Goal: Navigation & Orientation: Locate item on page

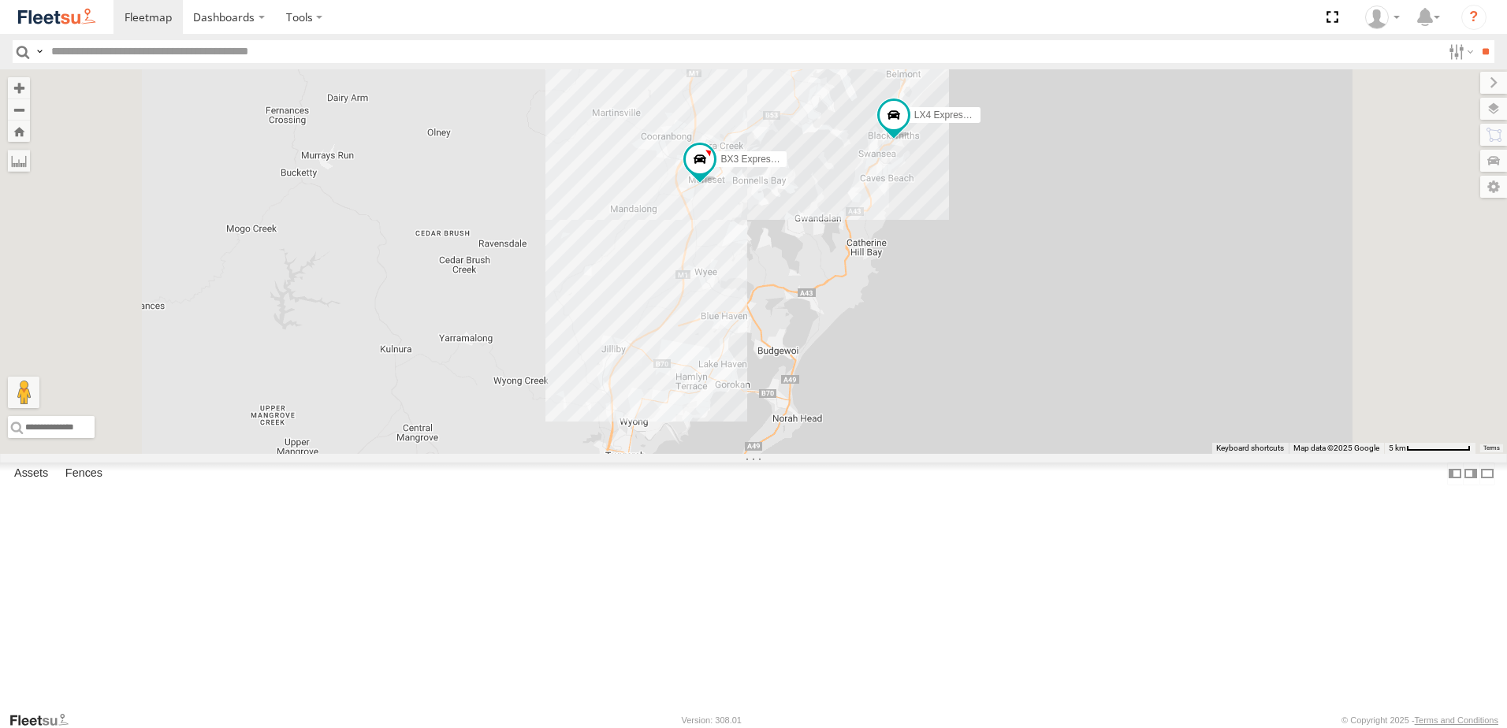
drag, startPoint x: 871, startPoint y: 460, endPoint x: 774, endPoint y: 391, distance: 119.2
click at [774, 391] on div "9 5 LX4 Express Ute C4 Timber Truck LX1 Express Ute BX3 Express Ute C2 Timber T…" at bounding box center [753, 261] width 1507 height 385
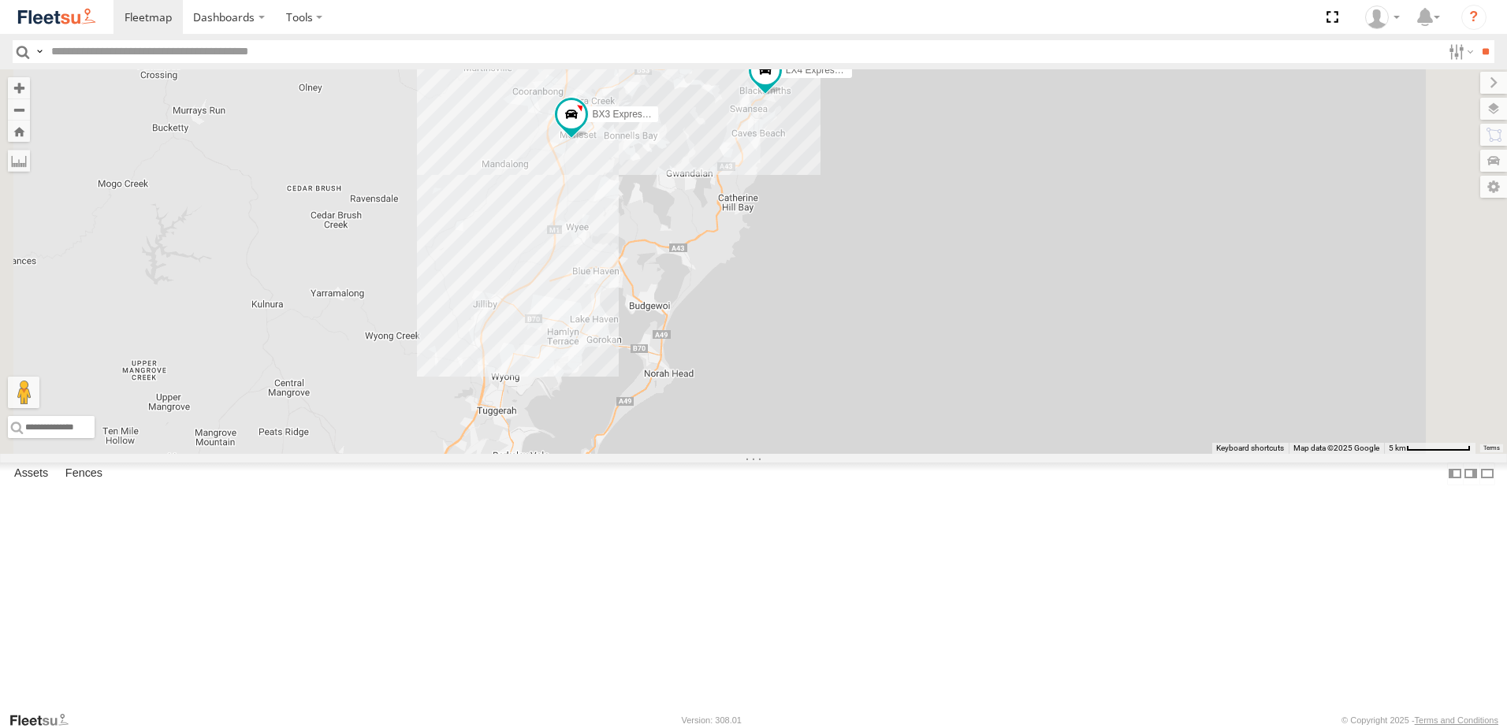
drag, startPoint x: 830, startPoint y: 344, endPoint x: 728, endPoint y: 503, distance: 188.9
click at [728, 454] on div "9 5 LX4 Express Ute C4 Timber Truck LX1 Express Ute BX3 Express Ute C2 Timber T…" at bounding box center [753, 261] width 1507 height 385
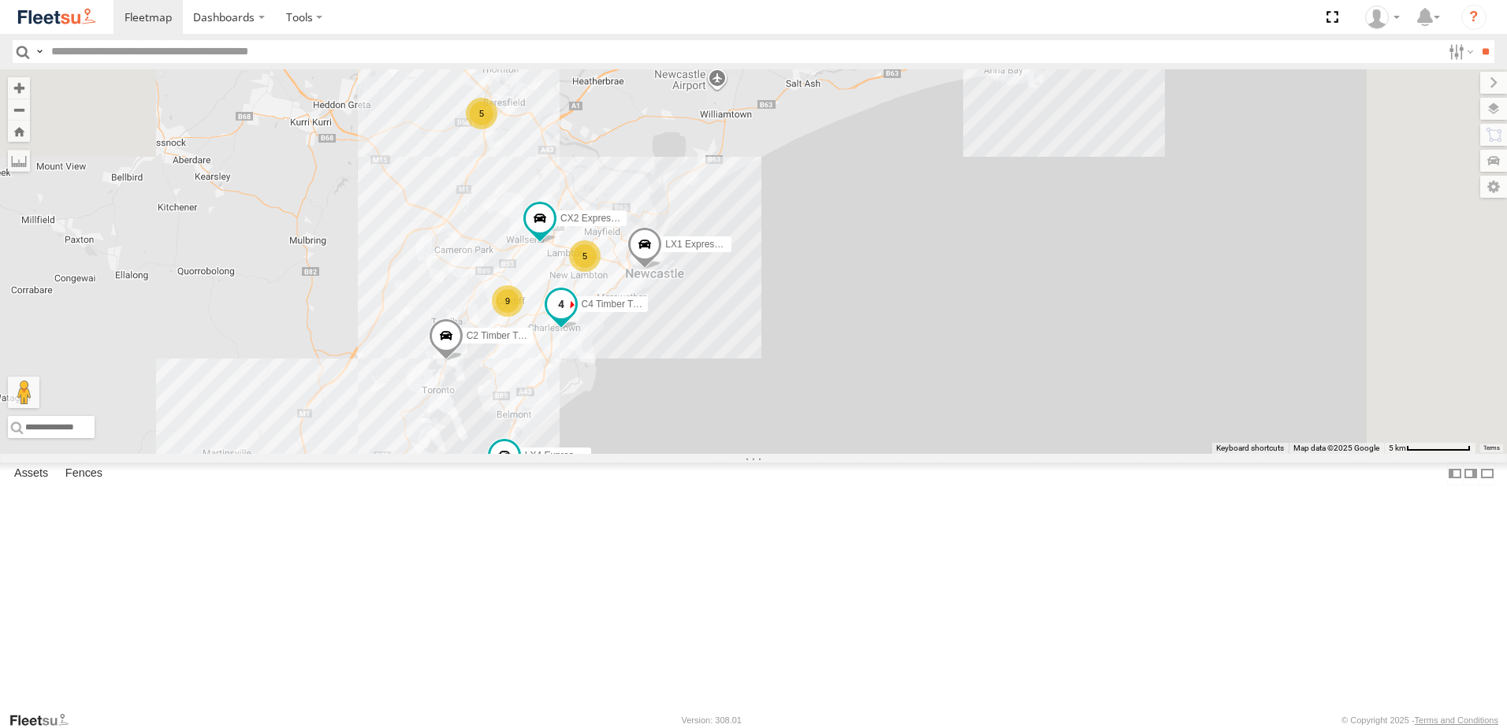
click at [648, 313] on label "C4 Timber Truck" at bounding box center [608, 305] width 79 height 16
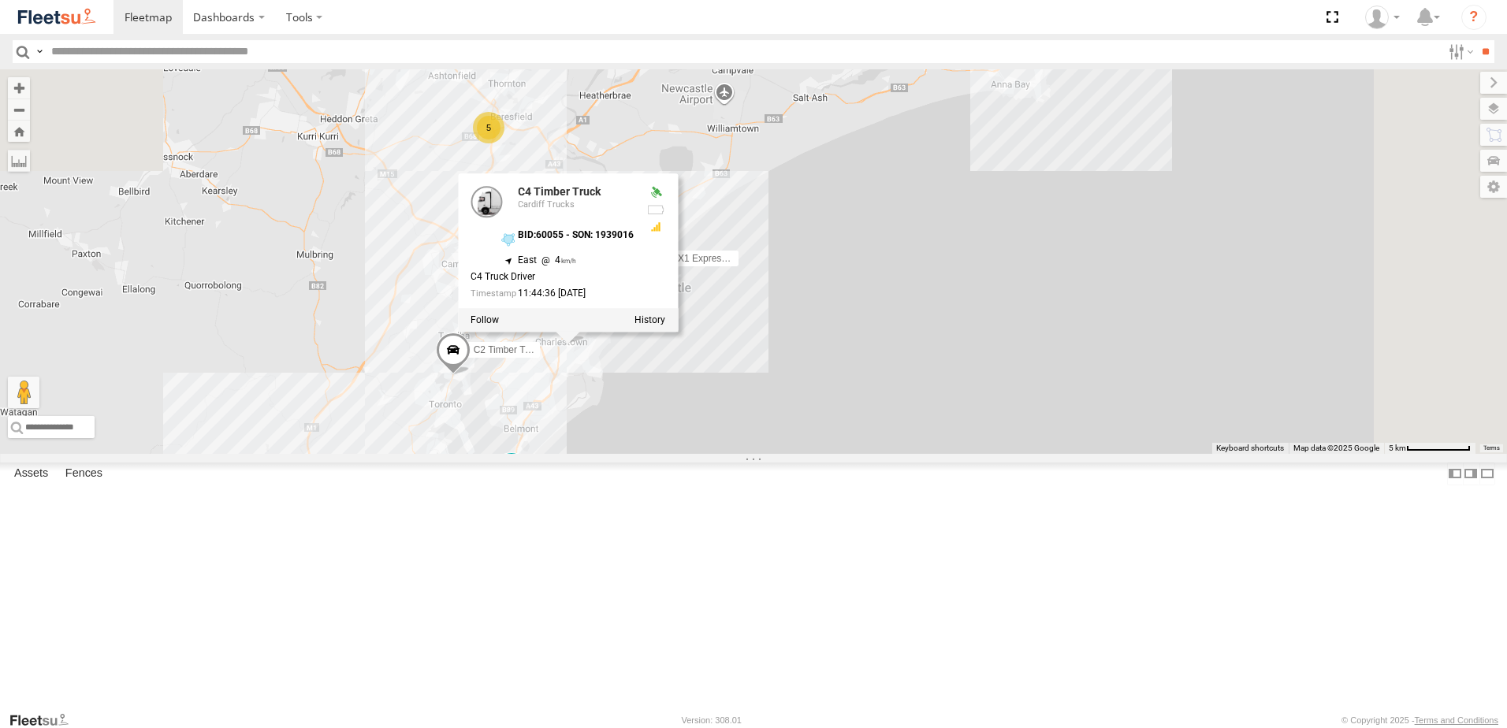
click at [805, 454] on div "9 5 LX4 Express Ute CX2 Express Ute C4 Timber Truck LX1 Express Ute BX3 Express…" at bounding box center [753, 261] width 1507 height 385
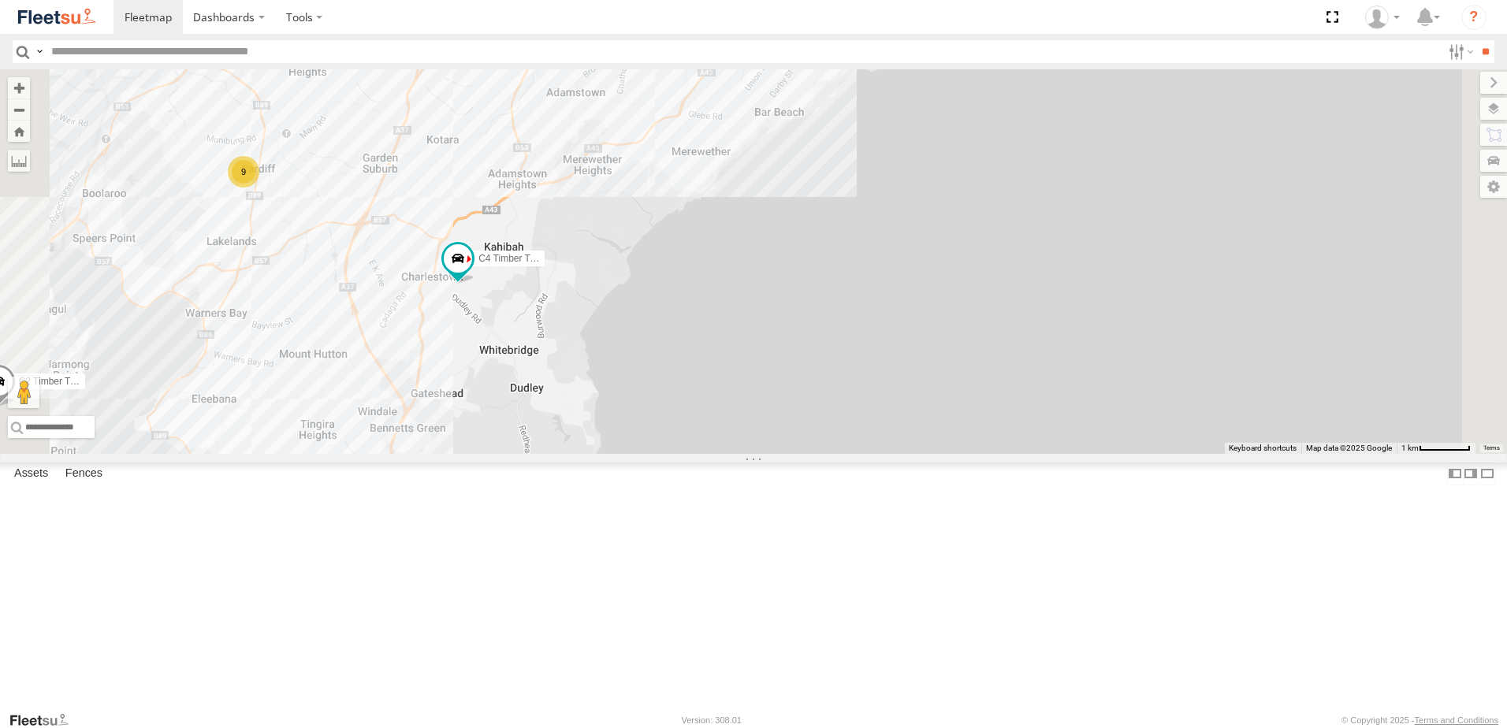
drag, startPoint x: 827, startPoint y: 362, endPoint x: 869, endPoint y: 478, distance: 123.2
click at [869, 454] on div "LX4 Express Ute CX2 Express Ute C4 Timber Truck LX1 Express Ute BX3 Express Ute…" at bounding box center [753, 261] width 1507 height 385
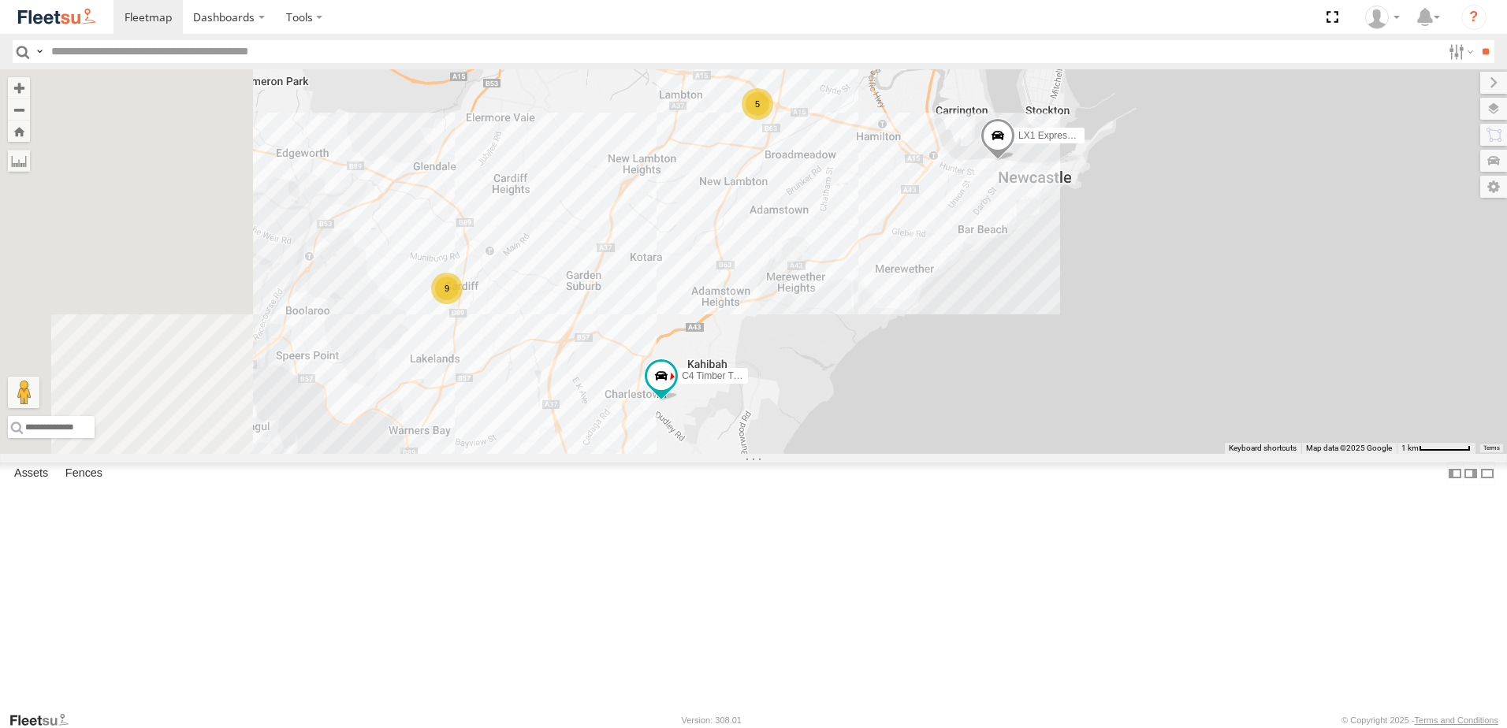
drag, startPoint x: 1137, startPoint y: 538, endPoint x: 1226, endPoint y: 360, distance: 198.4
click at [1227, 355] on div "LX4 Express Ute CX2 Express Ute C4 Timber Truck LX1 Express Ute BX3 Express Ute…" at bounding box center [753, 261] width 1507 height 385
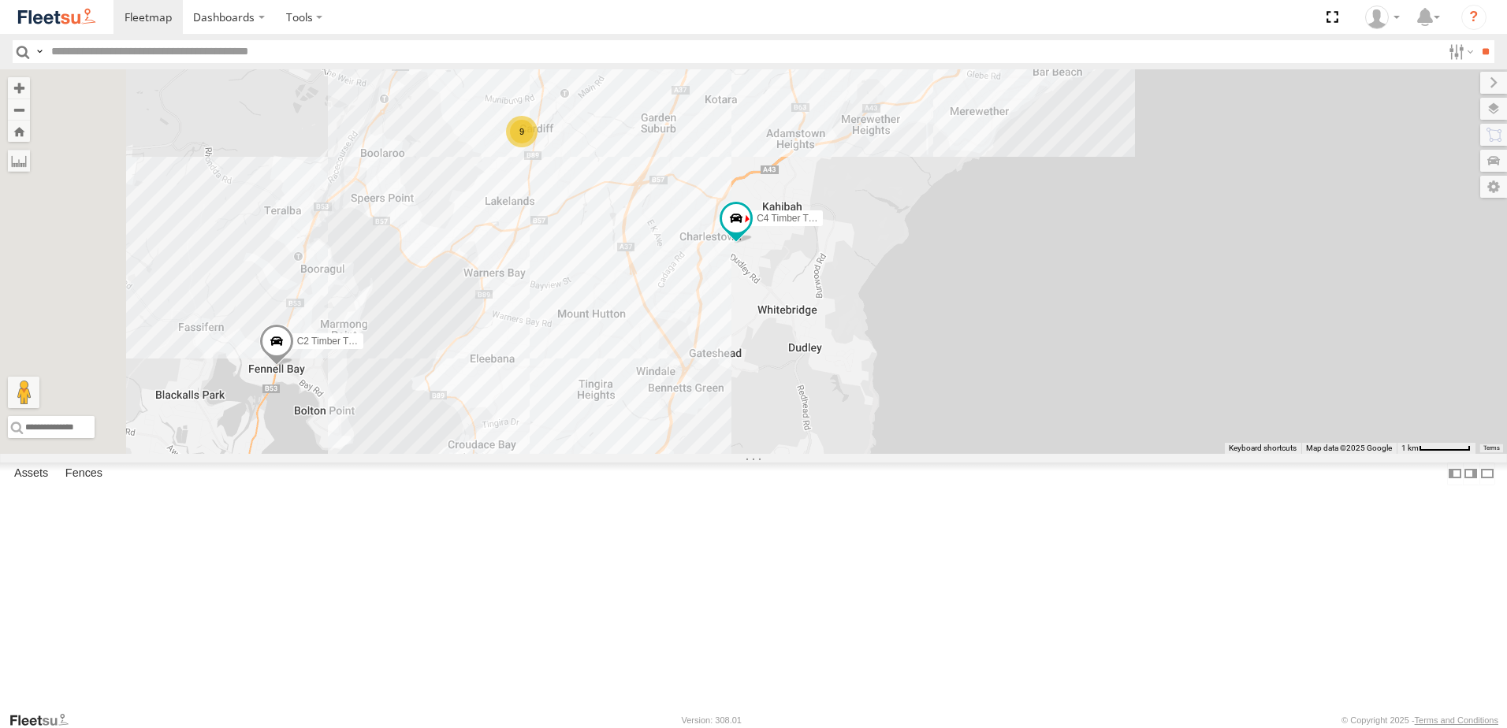
drag, startPoint x: 1068, startPoint y: 442, endPoint x: 1084, endPoint y: 322, distance: 120.9
click at [1093, 327] on div "LX4 Express Ute CX2 Express Ute C4 Timber Truck LX1 Express Ute BX3 Express Ute…" at bounding box center [753, 261] width 1507 height 385
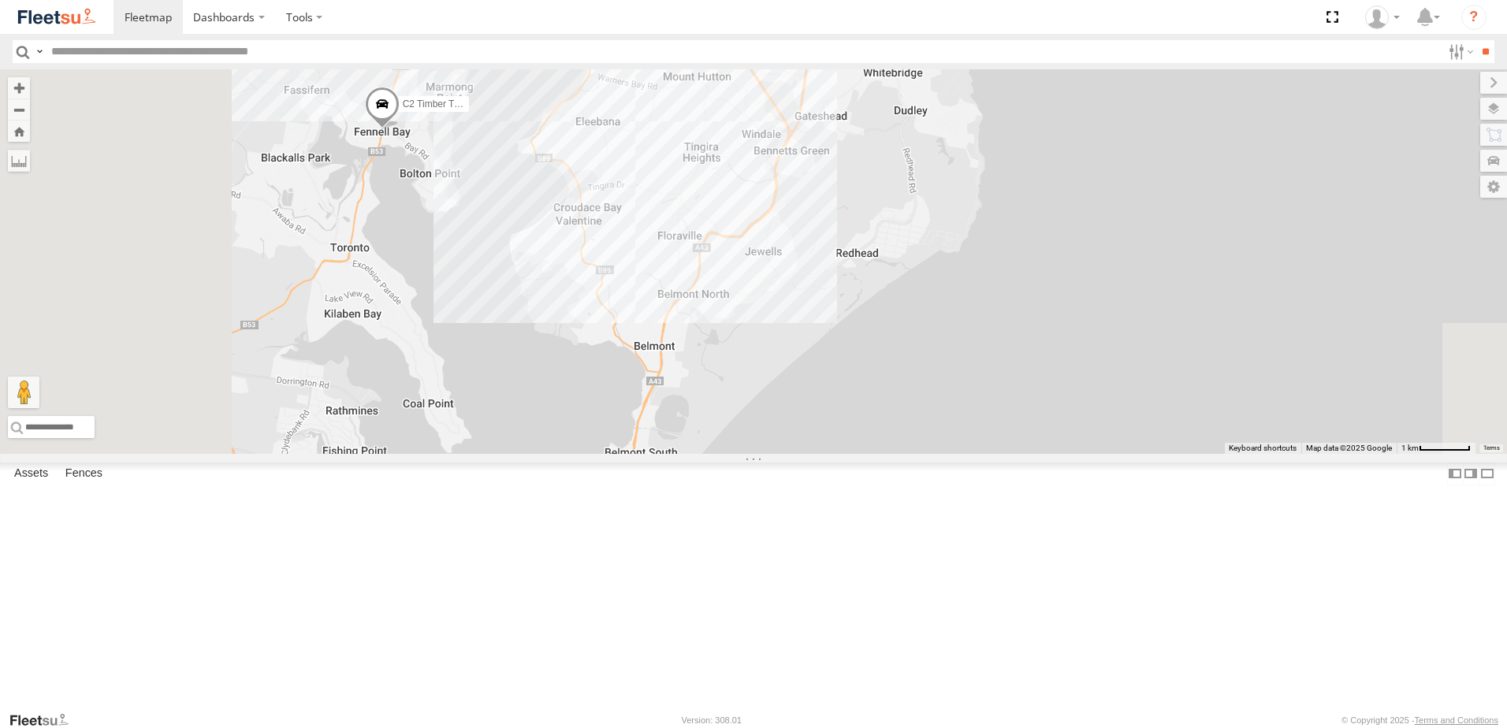
drag, startPoint x: 798, startPoint y: 376, endPoint x: 953, endPoint y: 228, distance: 214.1
click at [957, 240] on div "LX4 Express Ute CX2 Express Ute C4 Timber Truck LX1 Express Ute BX3 Express Ute…" at bounding box center [753, 261] width 1507 height 385
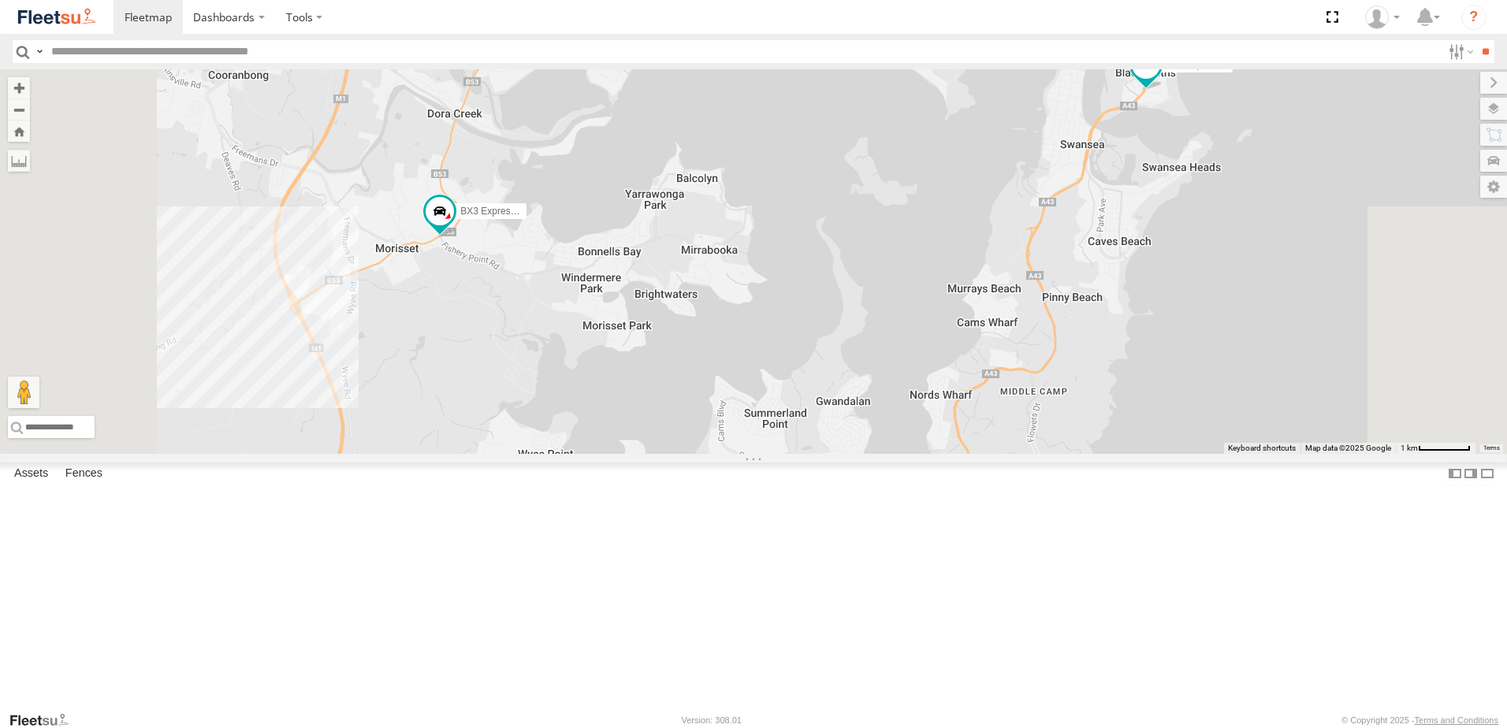
drag, startPoint x: 1101, startPoint y: 294, endPoint x: 792, endPoint y: 234, distance: 314.7
click at [823, 258] on div "LX4 Express Ute CX2 Express Ute C4 Timber Truck LX1 Express Ute BX3 Express Ute…" at bounding box center [753, 261] width 1507 height 385
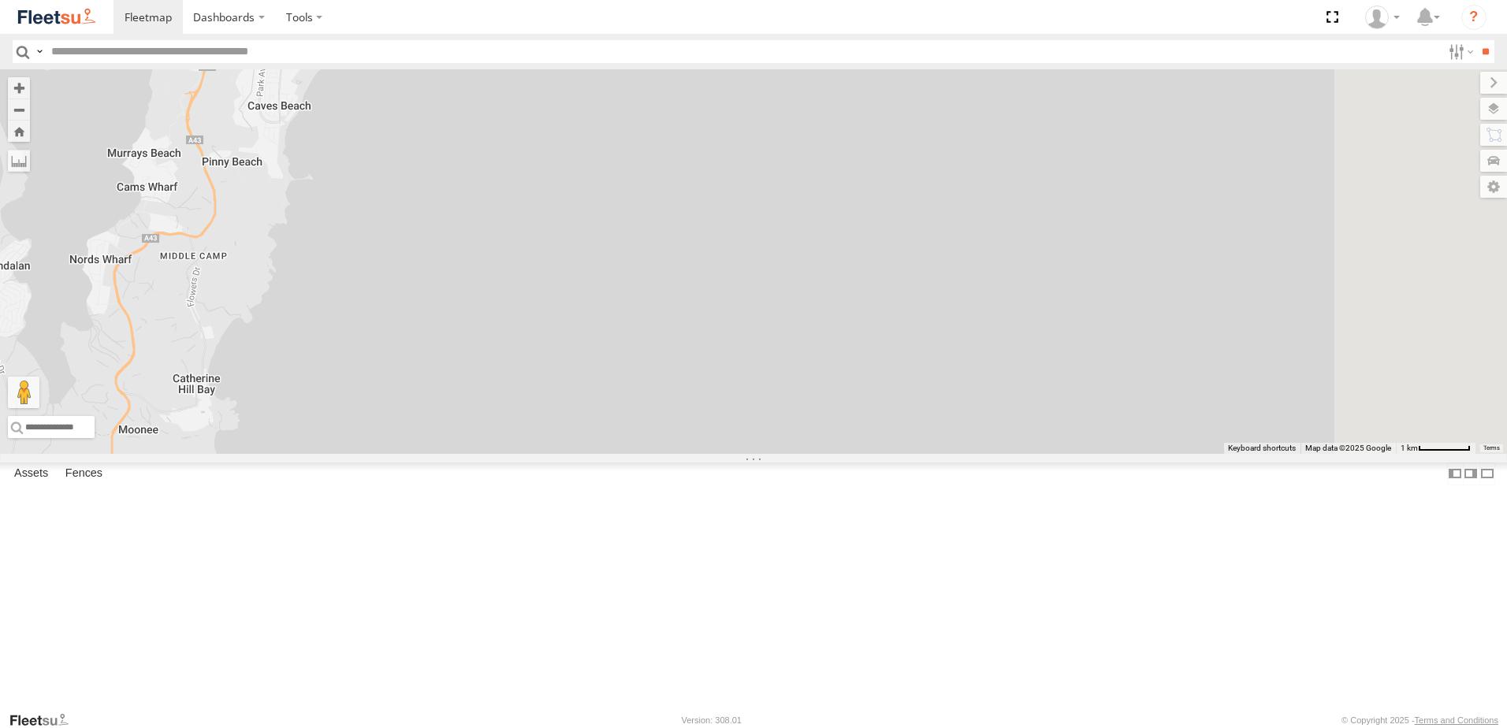
drag, startPoint x: 727, startPoint y: 240, endPoint x: 1006, endPoint y: 726, distance: 561.0
click at [1003, 721] on body "Dashboards" at bounding box center [753, 364] width 1507 height 728
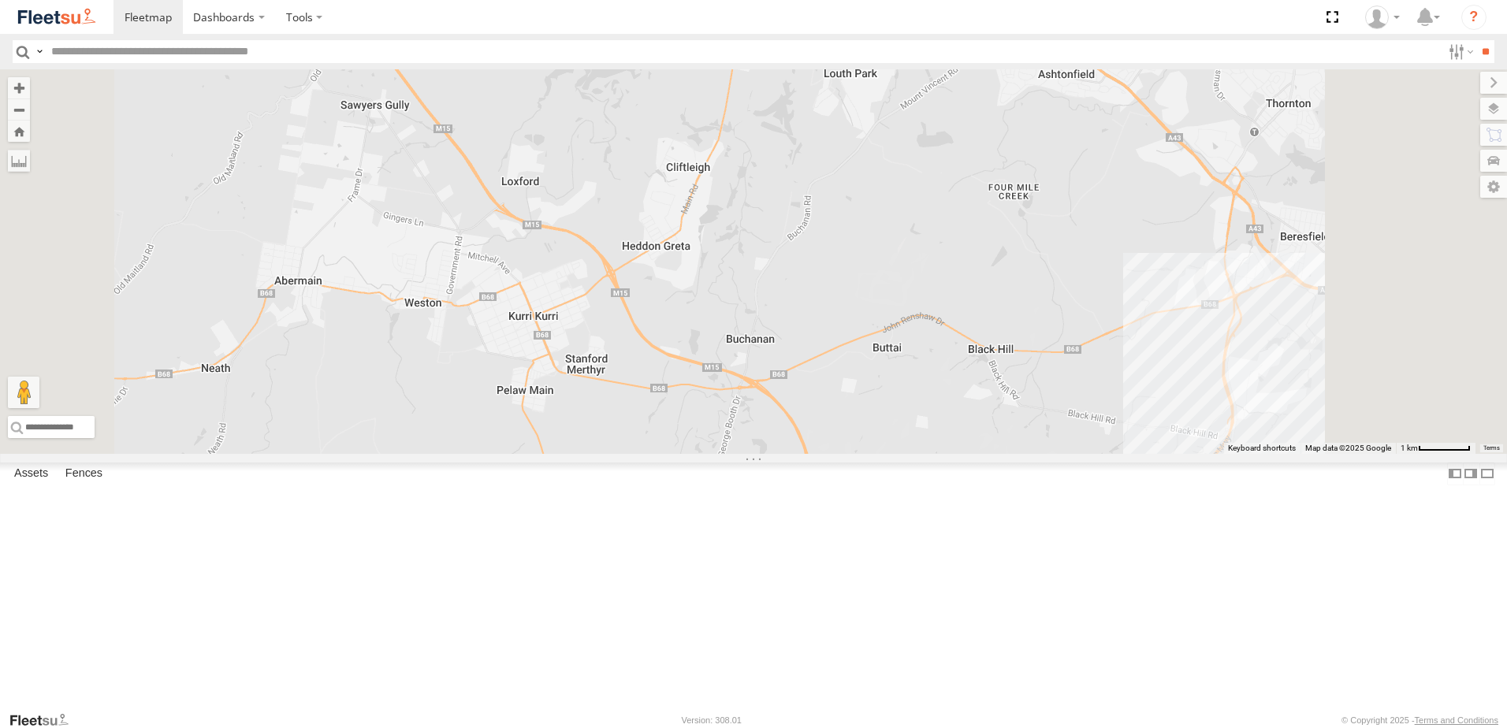
drag, startPoint x: 1137, startPoint y: 637, endPoint x: 630, endPoint y: 393, distance: 563.0
click at [688, 404] on div "LX4 Express Ute CX2 Express Ute C4 Timber Truck LX1 Express Ute BX3 Express Ute…" at bounding box center [753, 261] width 1507 height 385
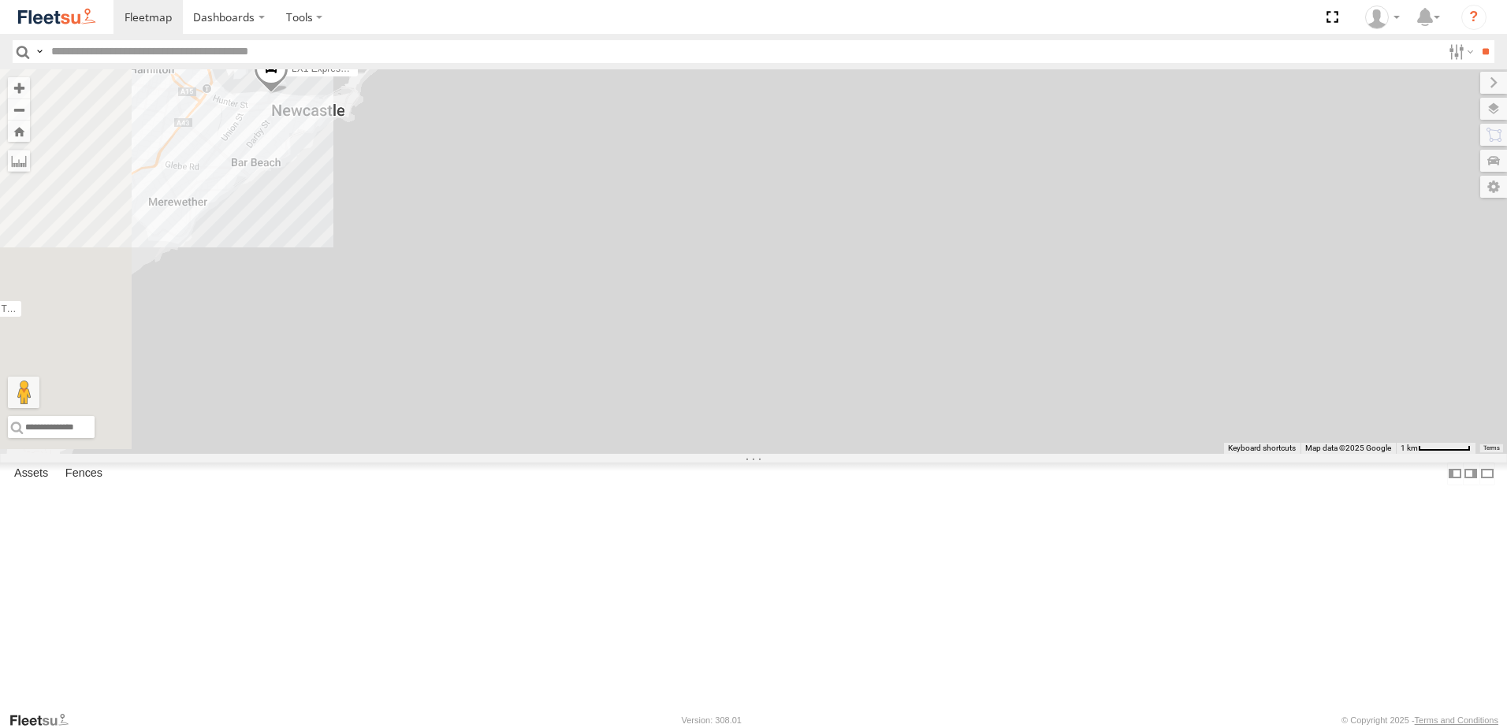
drag, startPoint x: 512, startPoint y: 332, endPoint x: 840, endPoint y: 503, distance: 369.8
click at [735, 454] on div "LX4 Express Ute CX2 Express Ute C4 Timber Truck LX1 Express Ute BX3 Express Ute…" at bounding box center [753, 261] width 1507 height 385
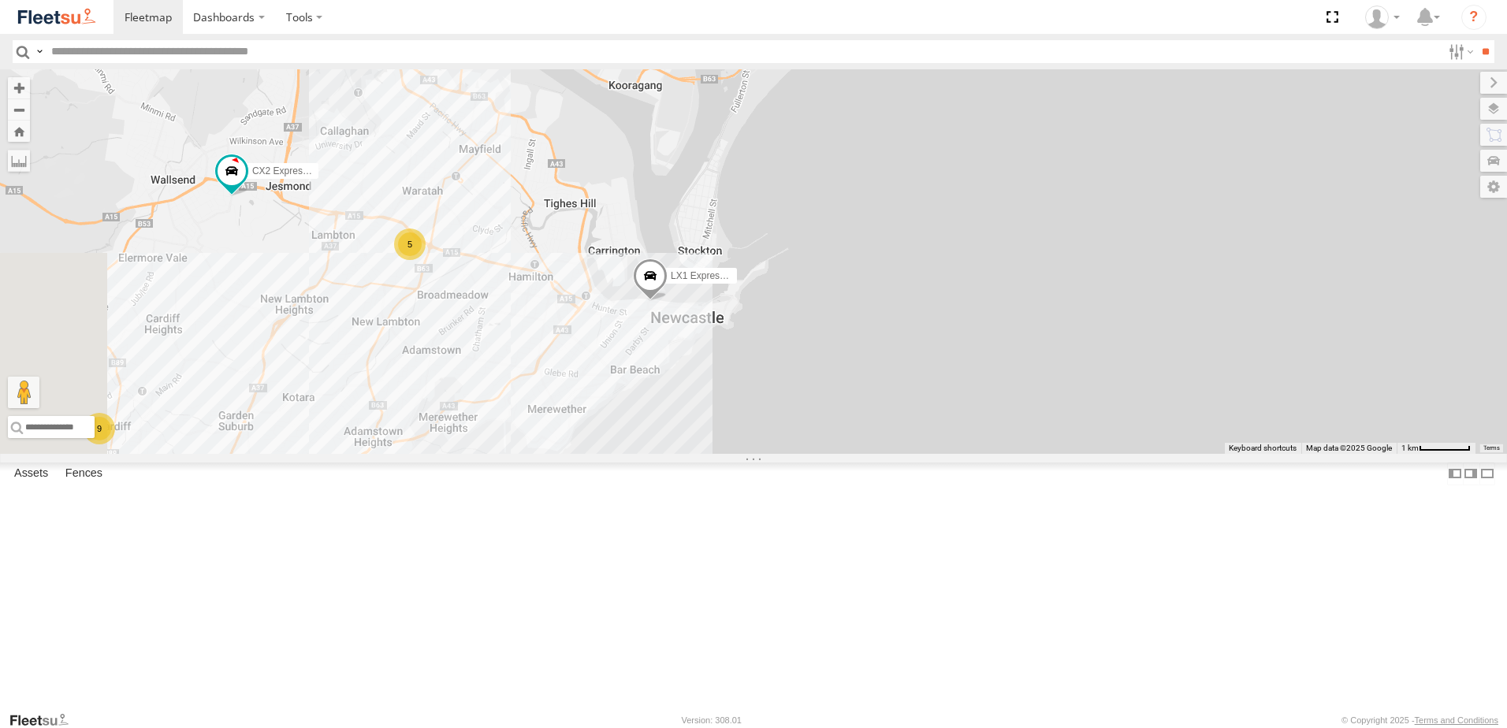
drag, startPoint x: 601, startPoint y: 486, endPoint x: 739, endPoint y: 404, distance: 161.5
click at [715, 418] on div "LX4 Express Ute CX2 Express Ute C4 Timber Truck LX1 Express Ute BX3 Express Ute…" at bounding box center [753, 261] width 1507 height 385
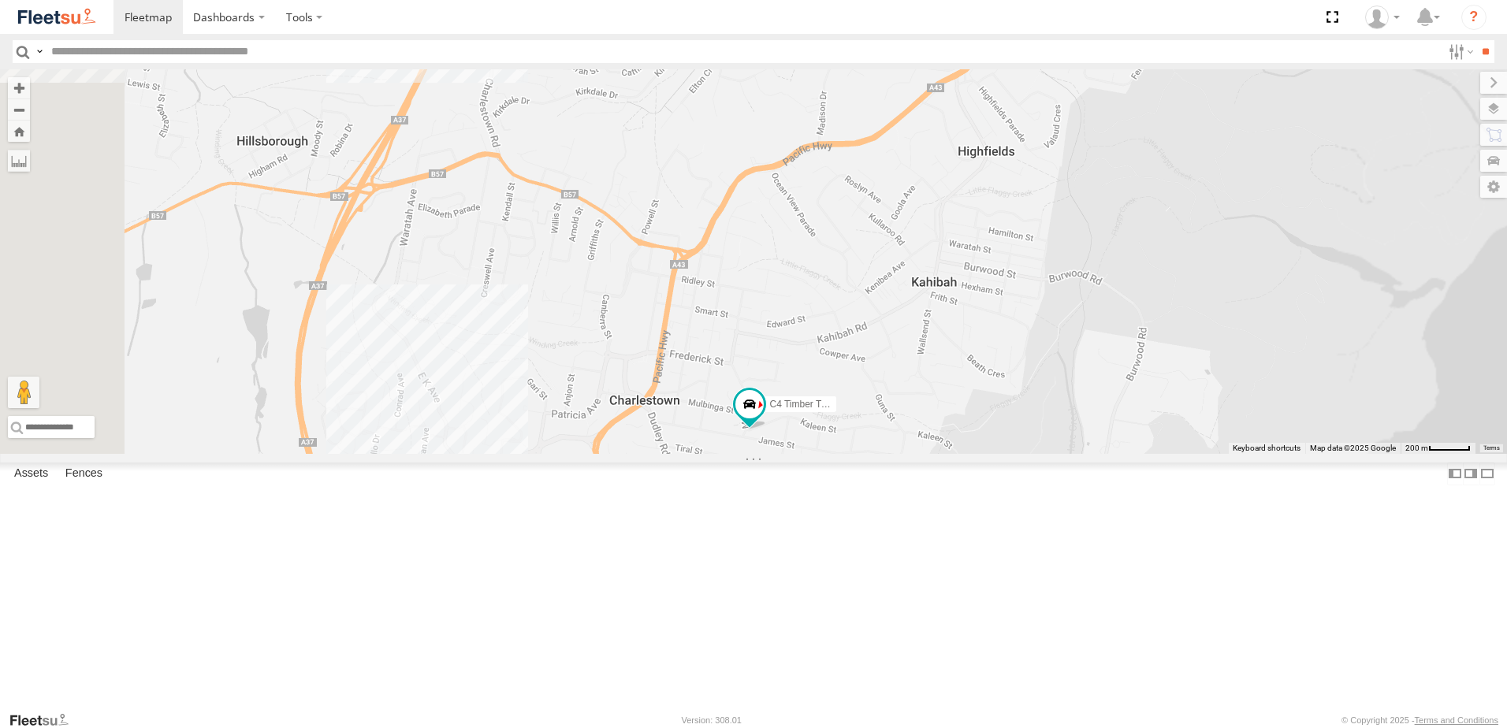
drag, startPoint x: 573, startPoint y: 359, endPoint x: 796, endPoint y: 472, distance: 250.3
click at [806, 454] on div "LX4 Express Ute CX2 Express Ute C4 Timber Truck LX1 Express Ute BX3 Express Ute…" at bounding box center [753, 261] width 1507 height 385
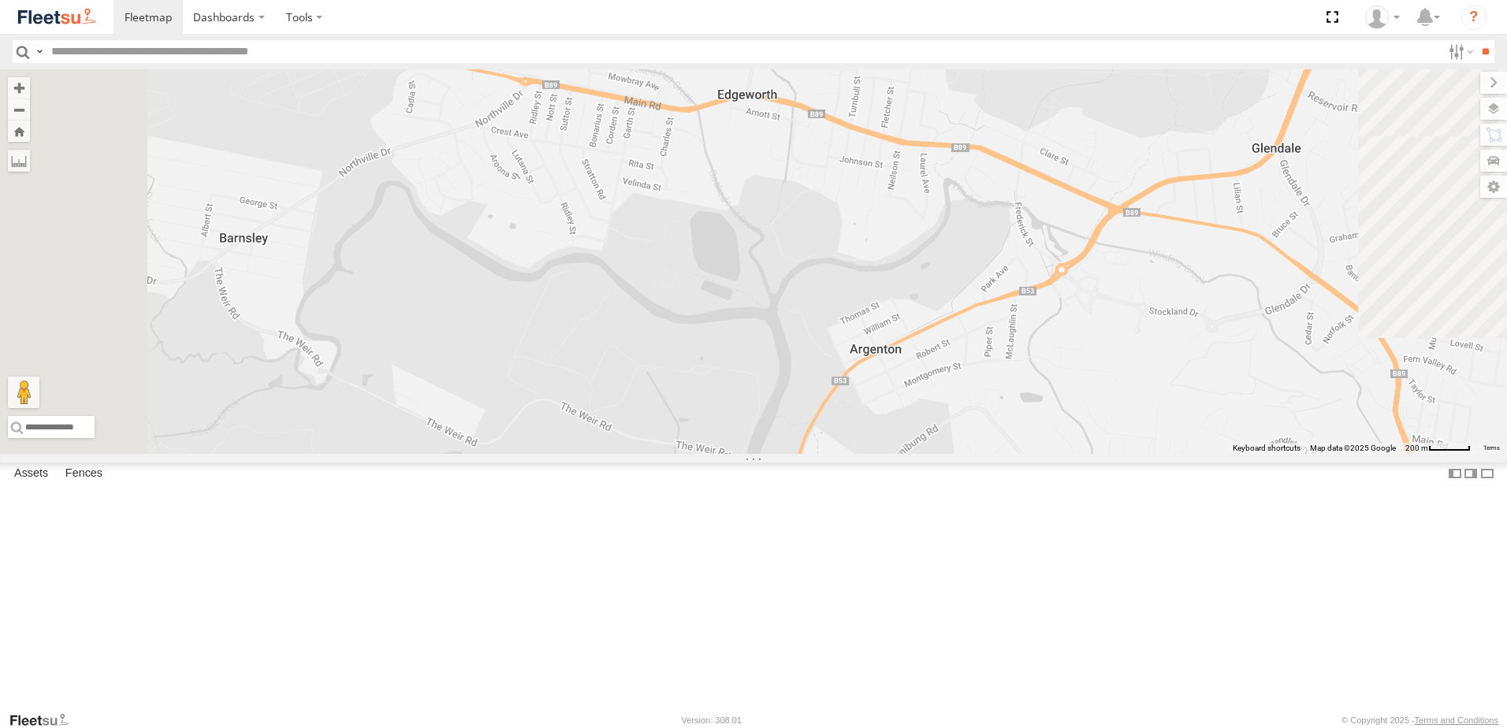
drag, startPoint x: 1031, startPoint y: 585, endPoint x: 817, endPoint y: 364, distance: 307.1
click at [820, 366] on div "LX4 Express Ute CX2 Express Ute C4 Timber Truck LX1 Express Ute BX3 Express Ute…" at bounding box center [753, 261] width 1507 height 385
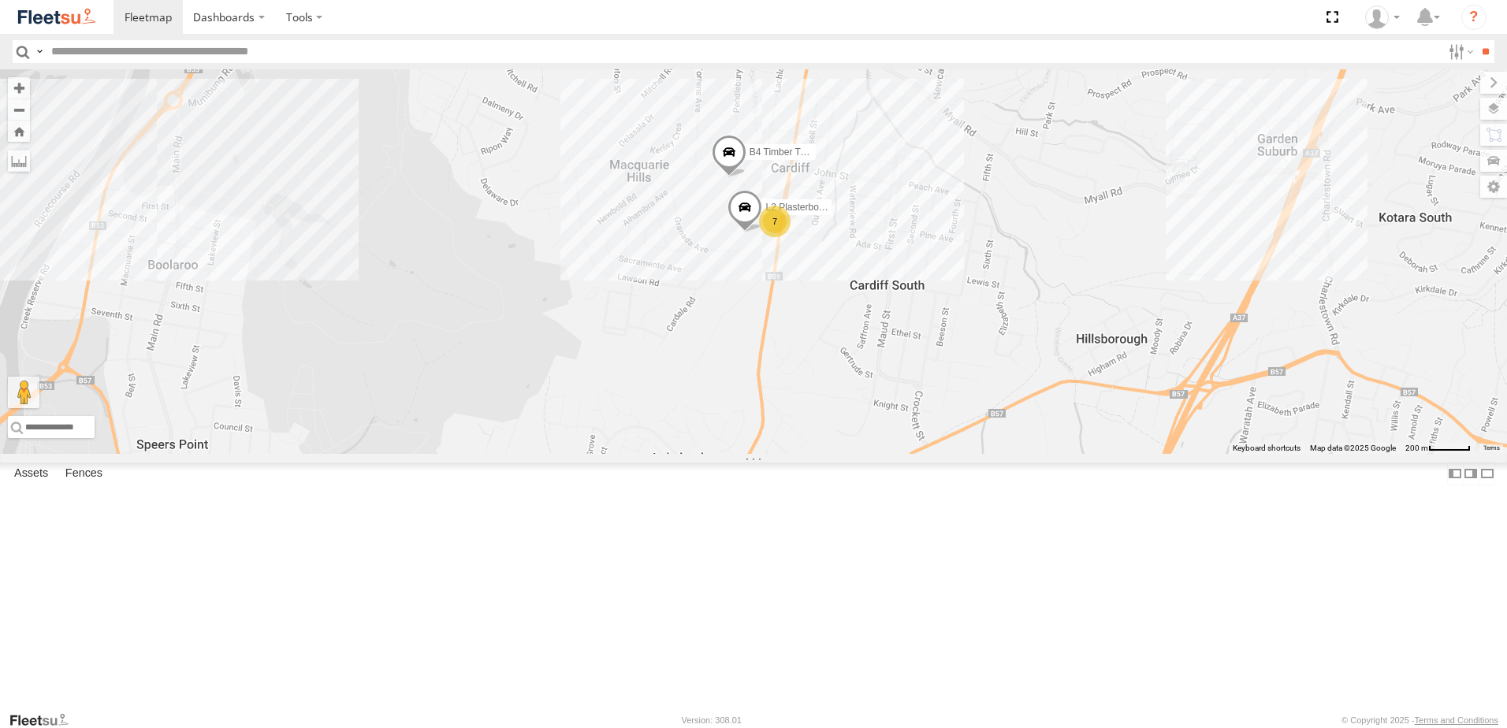
drag, startPoint x: 1062, startPoint y: 311, endPoint x: 1025, endPoint y: 436, distance: 130.7
click at [1025, 436] on div "LX4 Express Ute CX2 Express Ute C4 Timber Truck LX1 Express Ute BX3 Express Ute…" at bounding box center [753, 261] width 1507 height 385
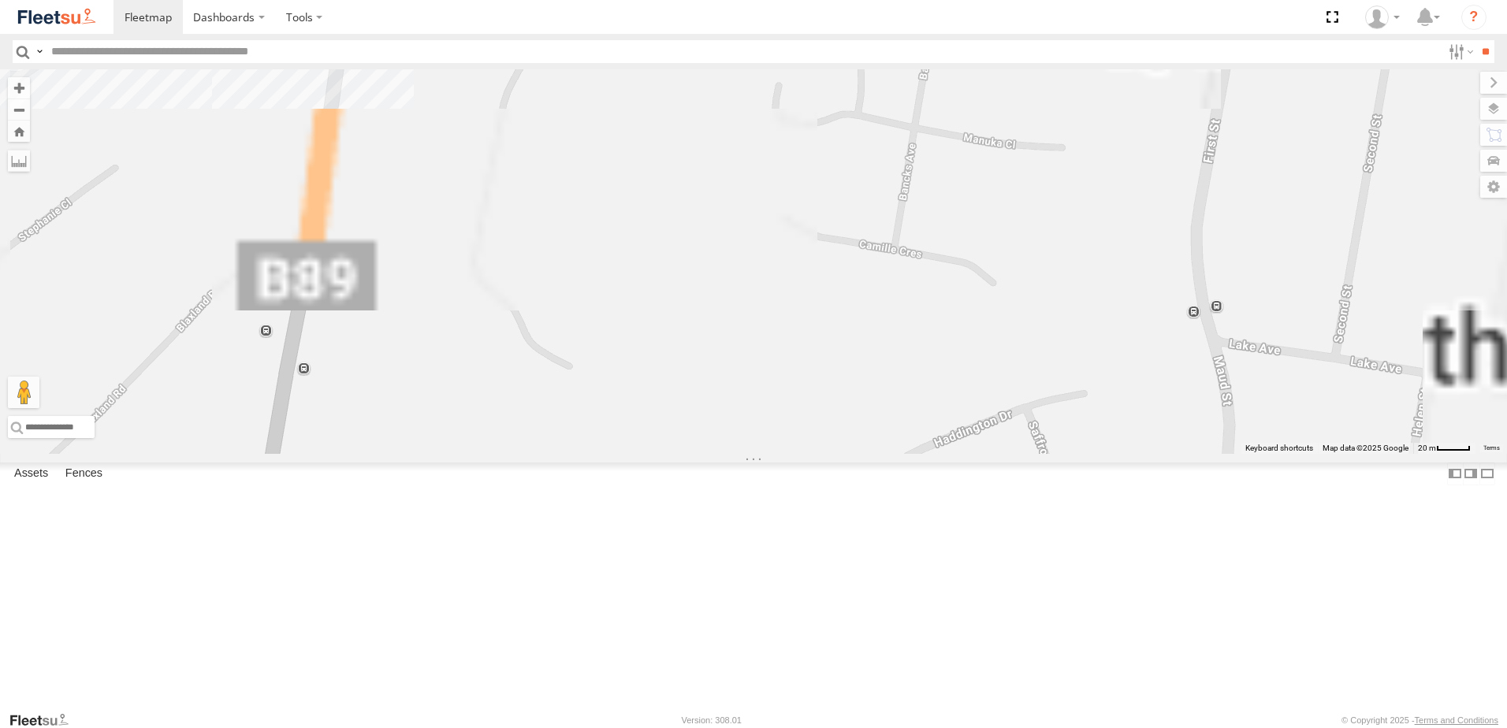
drag, startPoint x: 755, startPoint y: 292, endPoint x: 1006, endPoint y: 530, distance: 346.2
click at [1006, 454] on div "LX4 Express Ute CX2 Express Ute C4 Timber Truck LX1 Express Ute BX3 Express Ute…" at bounding box center [753, 261] width 1507 height 385
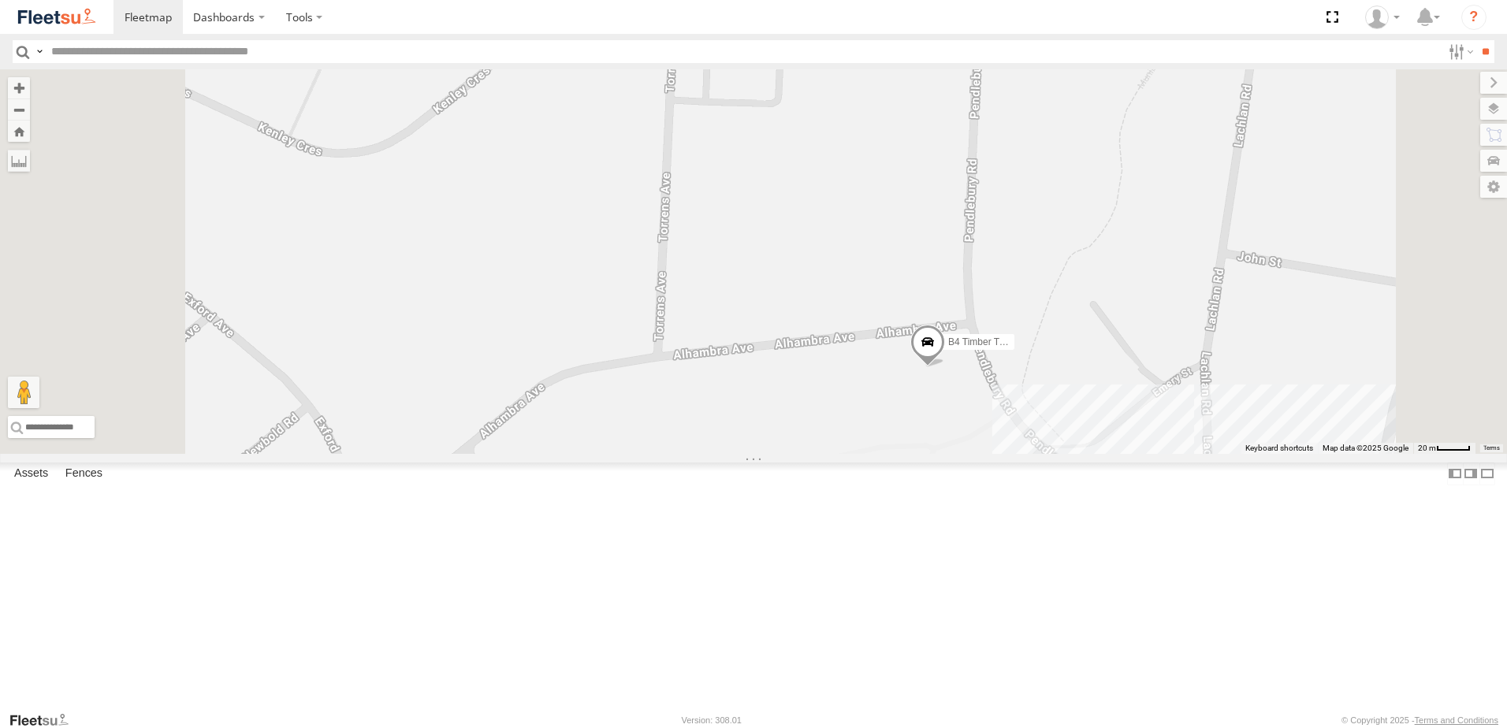
drag, startPoint x: 1079, startPoint y: 621, endPoint x: 861, endPoint y: 400, distance: 311.0
click at [865, 404] on div "LX4 Express Ute CX2 Express Ute C4 Timber Truck LX1 Express Ute BX3 Express Ute…" at bounding box center [753, 261] width 1507 height 385
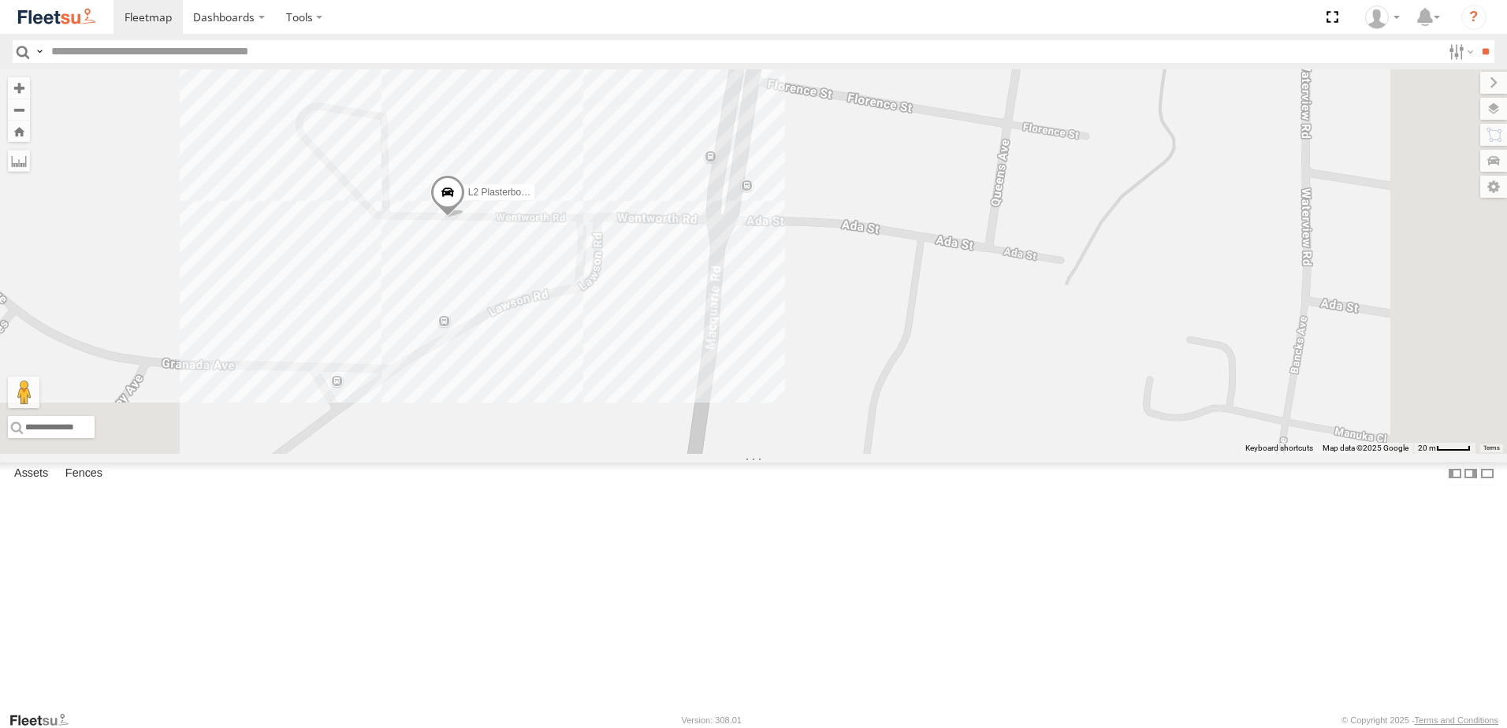
drag, startPoint x: 886, startPoint y: 431, endPoint x: 891, endPoint y: 476, distance: 45.2
click at [889, 454] on div "LX4 Express Ute CX2 Express Ute C4 Timber Truck LX1 Express Ute BX3 Express Ute…" at bounding box center [753, 261] width 1507 height 385
drag, startPoint x: 838, startPoint y: 388, endPoint x: 875, endPoint y: 461, distance: 82.1
click at [873, 454] on div "LX4 Express Ute CX2 Express Ute C4 Timber Truck LX1 Express Ute BX3 Express Ute…" at bounding box center [753, 261] width 1507 height 385
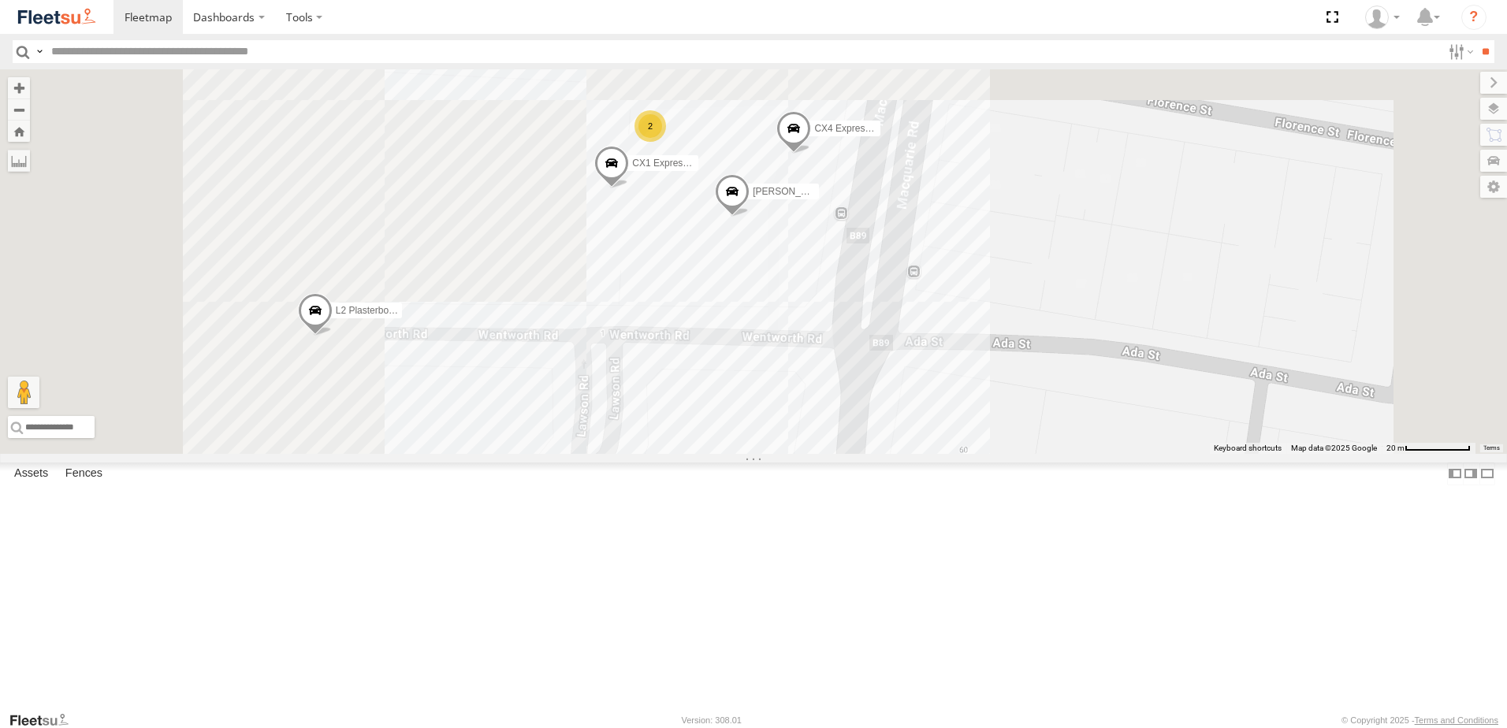
drag, startPoint x: 881, startPoint y: 433, endPoint x: 899, endPoint y: 491, distance: 61.1
click at [899, 454] on div "LX4 Express Ute CX2 Express Ute C4 Timber Truck LX1 Express Ute BX3 Express Ute…" at bounding box center [753, 261] width 1507 height 385
